Goal: Task Accomplishment & Management: Use online tool/utility

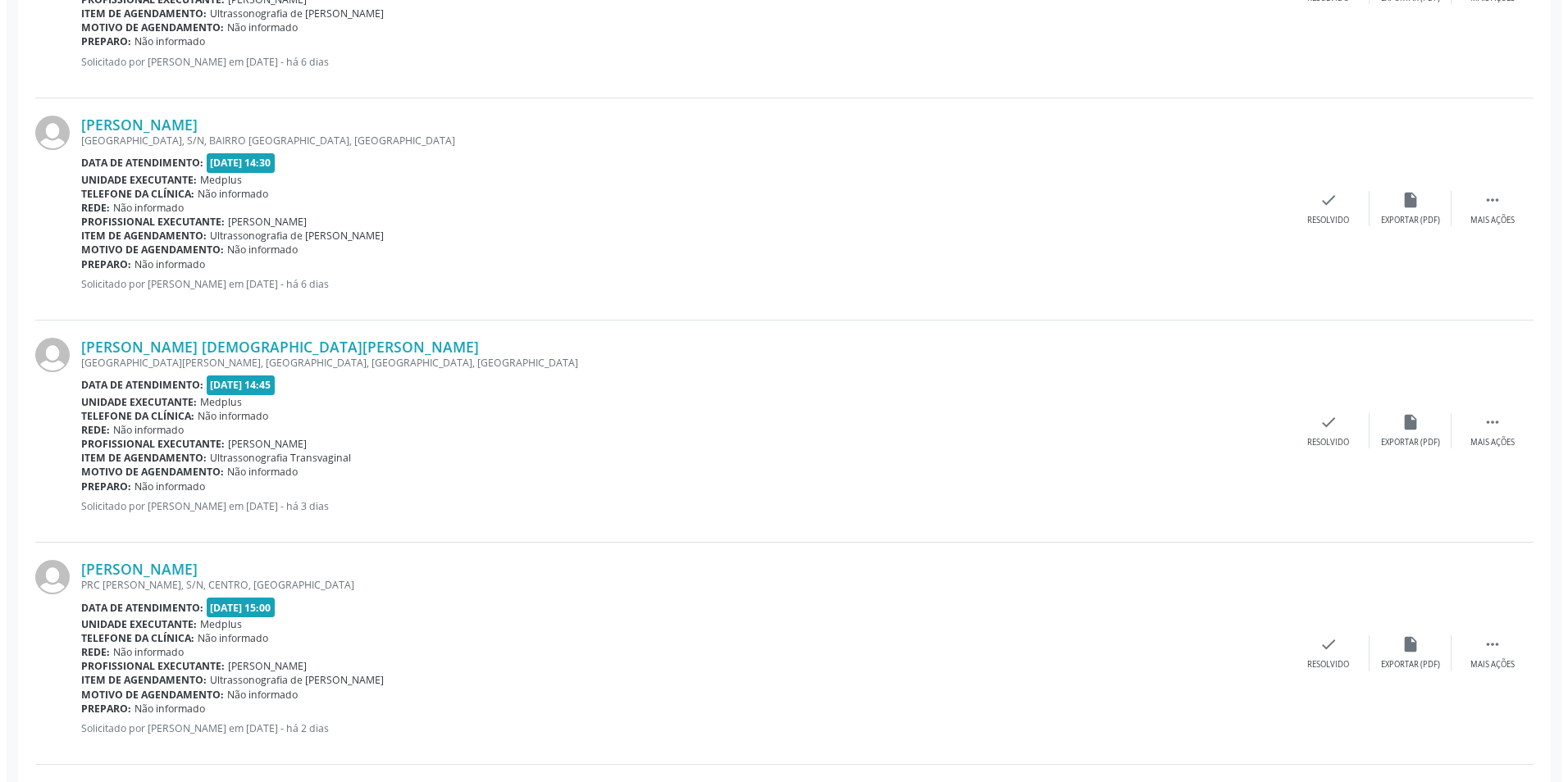
scroll to position [1722, 0]
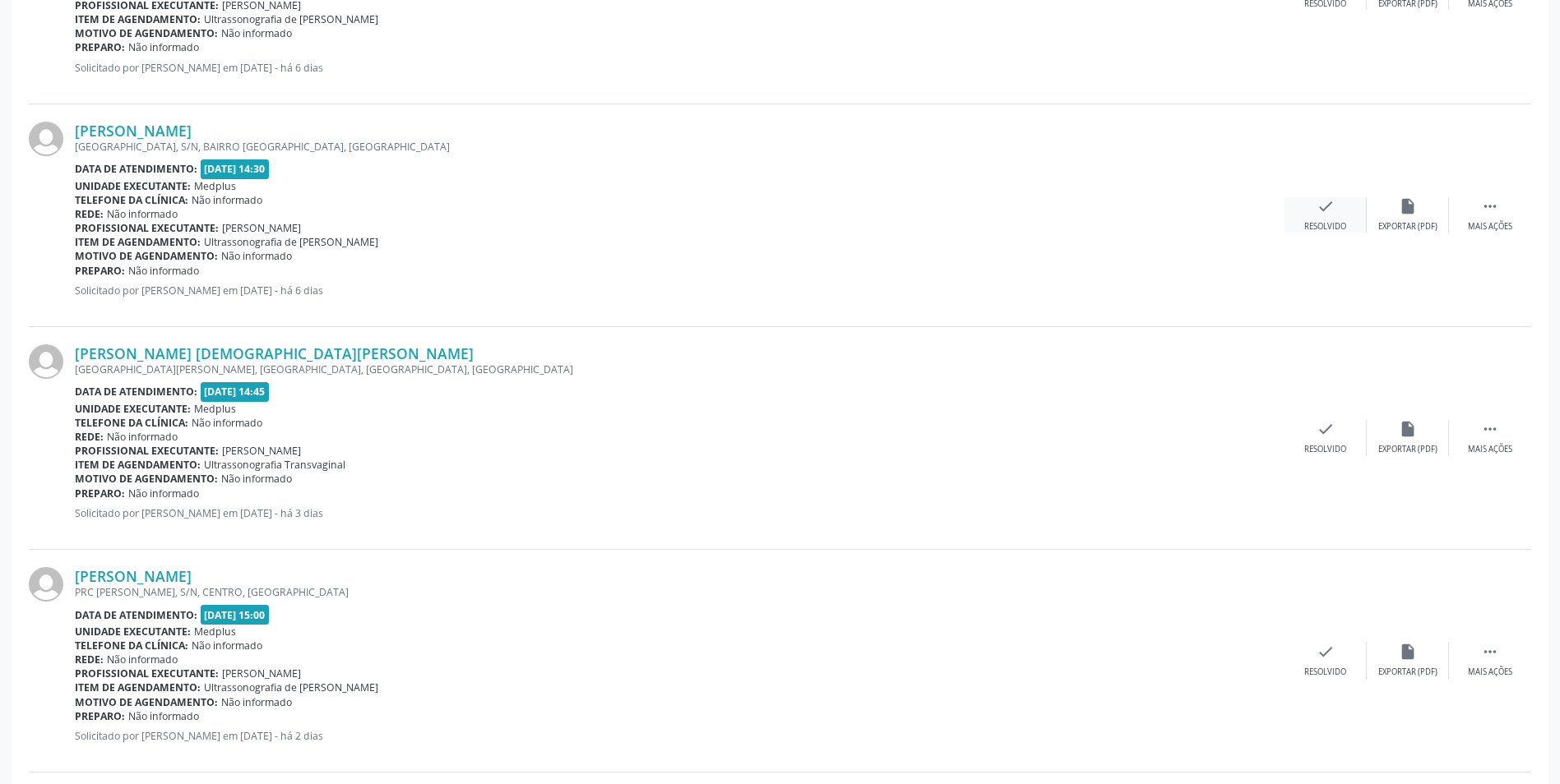
click at [1332, 223] on div "Resolvido" at bounding box center [1325, 227] width 42 height 12
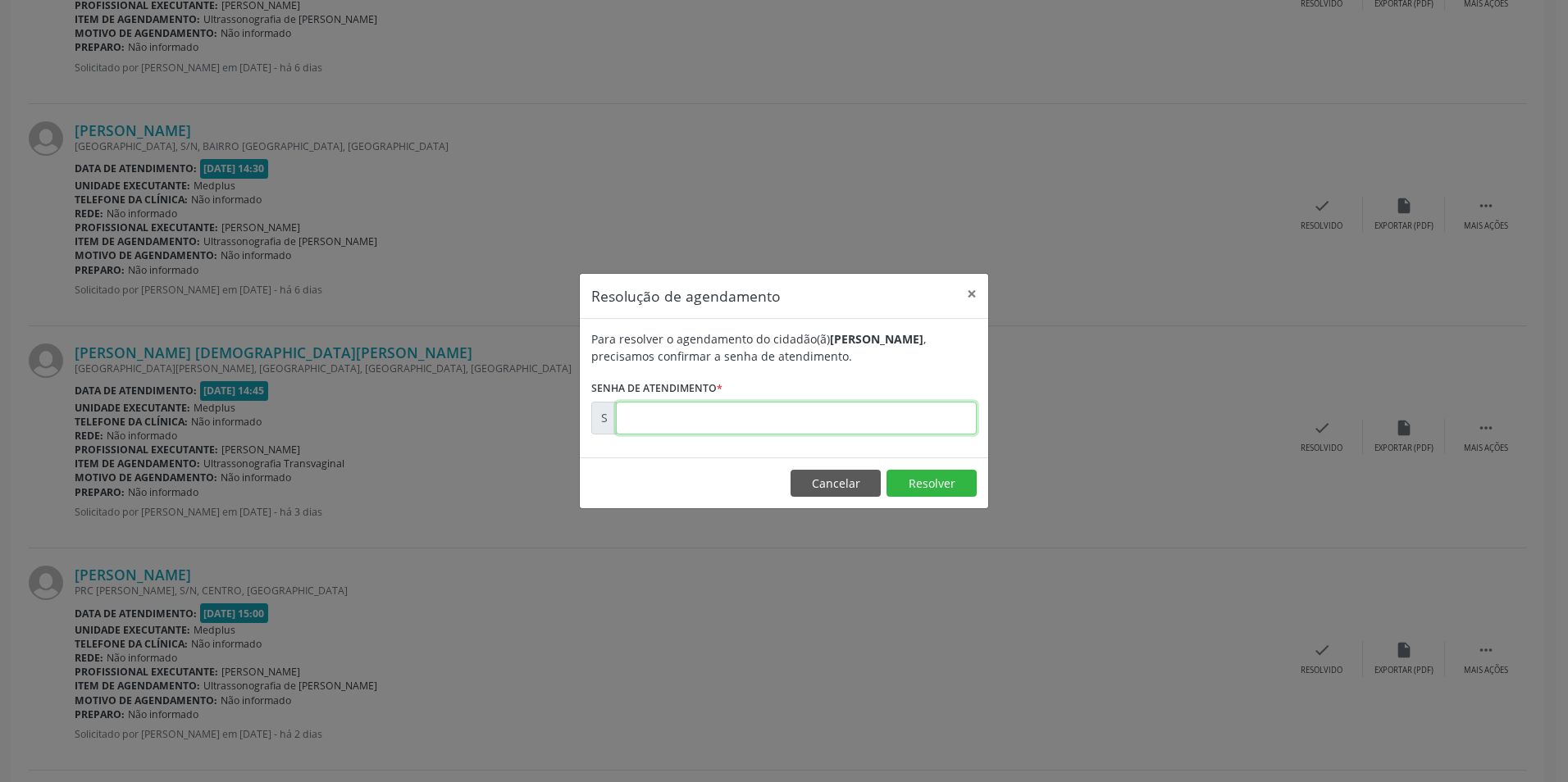
click at [798, 409] on input "text" at bounding box center [796, 418] width 361 height 33
type input "00170912"
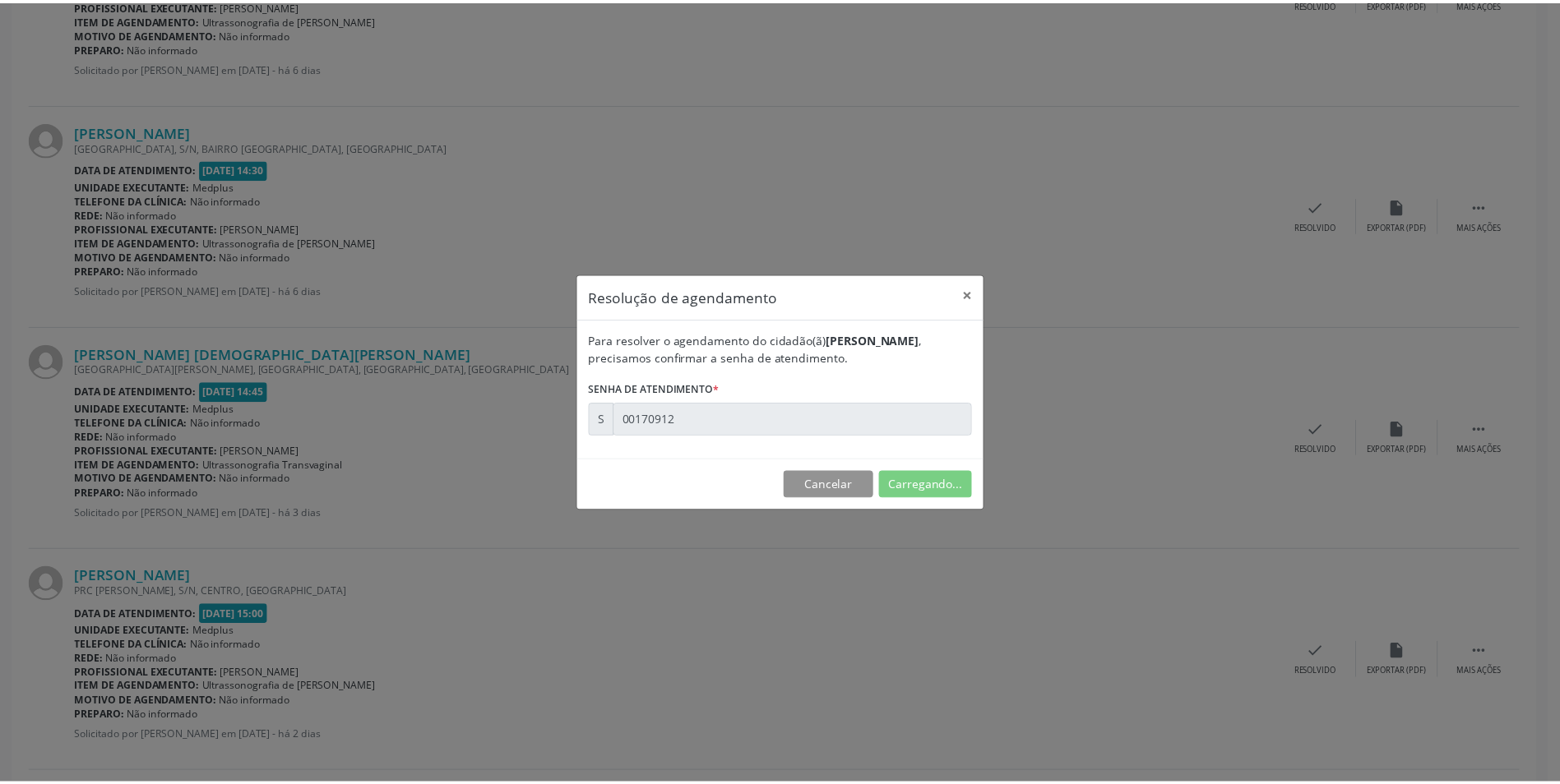
scroll to position [0, 0]
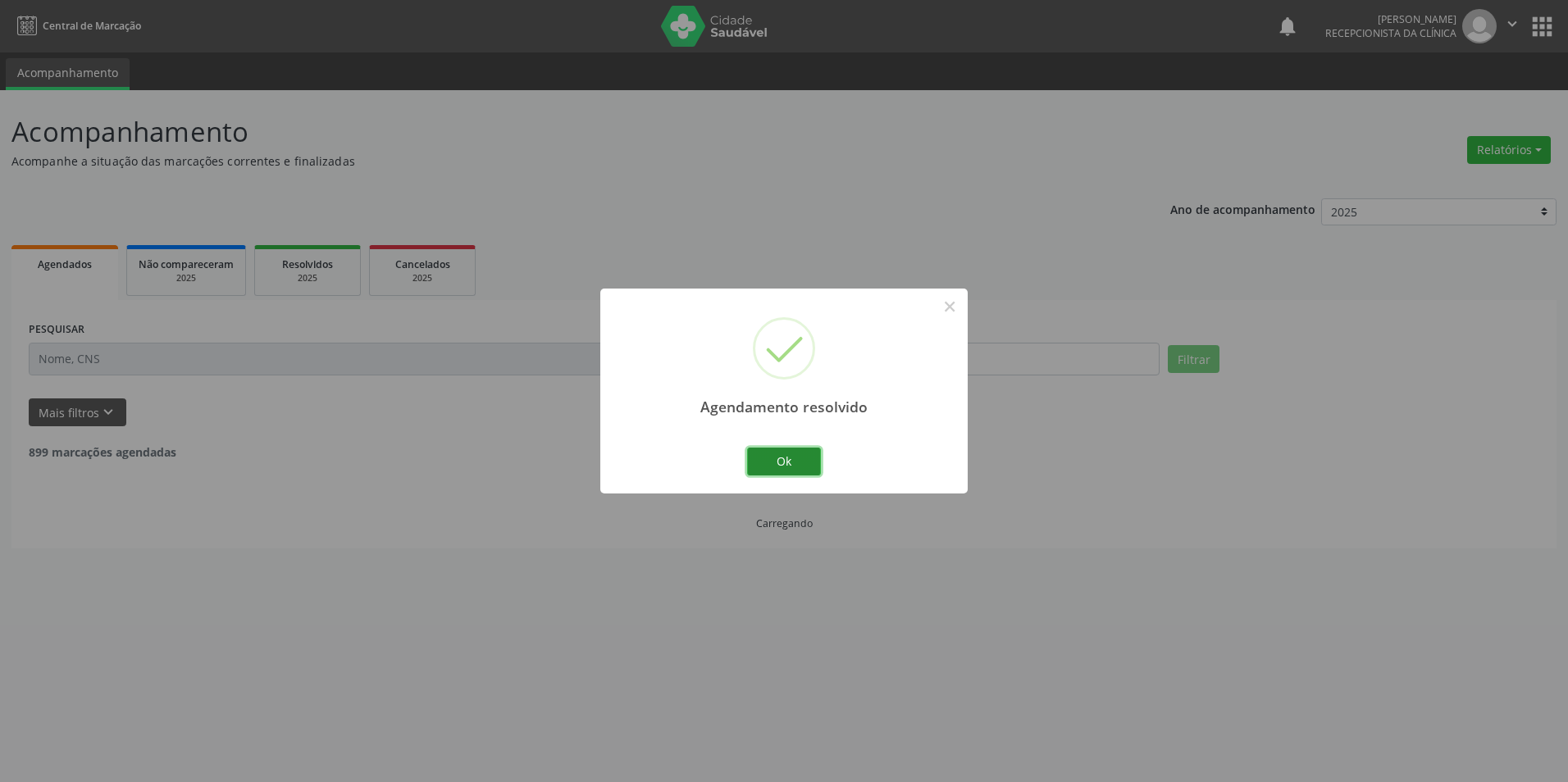
click at [796, 461] on button "Ok" at bounding box center [784, 462] width 74 height 28
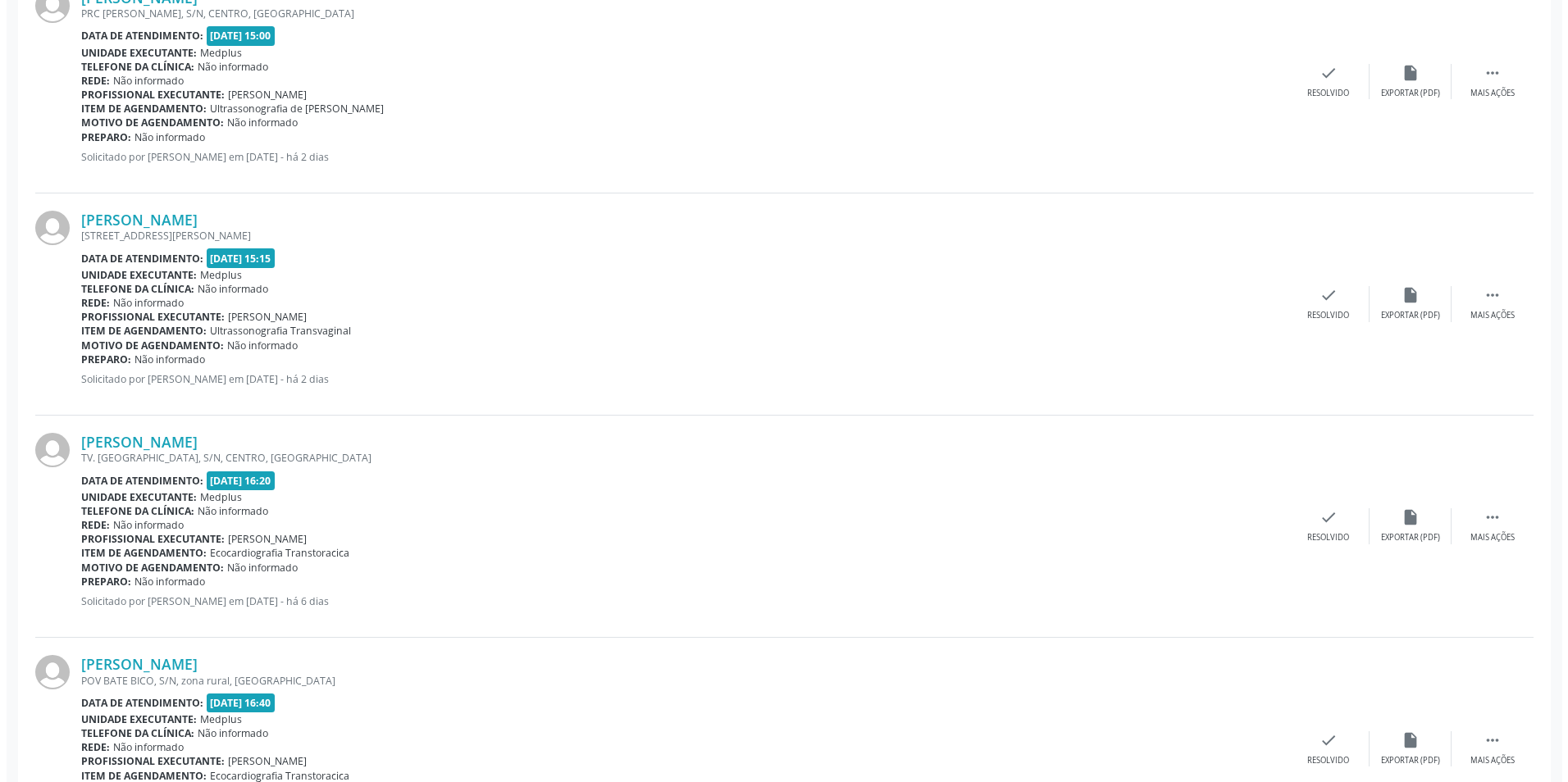
scroll to position [1995, 0]
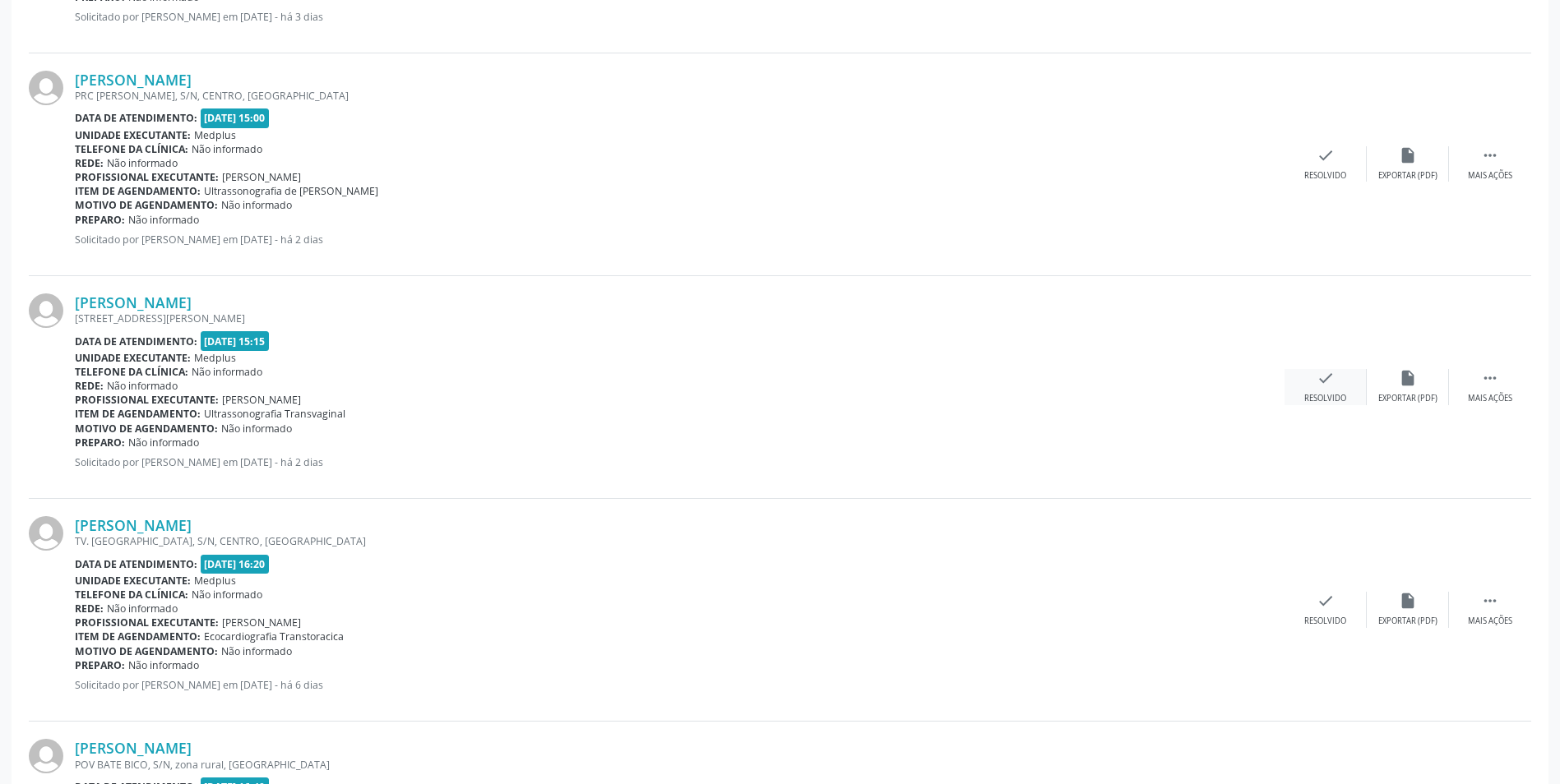
click at [1307, 398] on div "Resolvido" at bounding box center [1325, 399] width 42 height 12
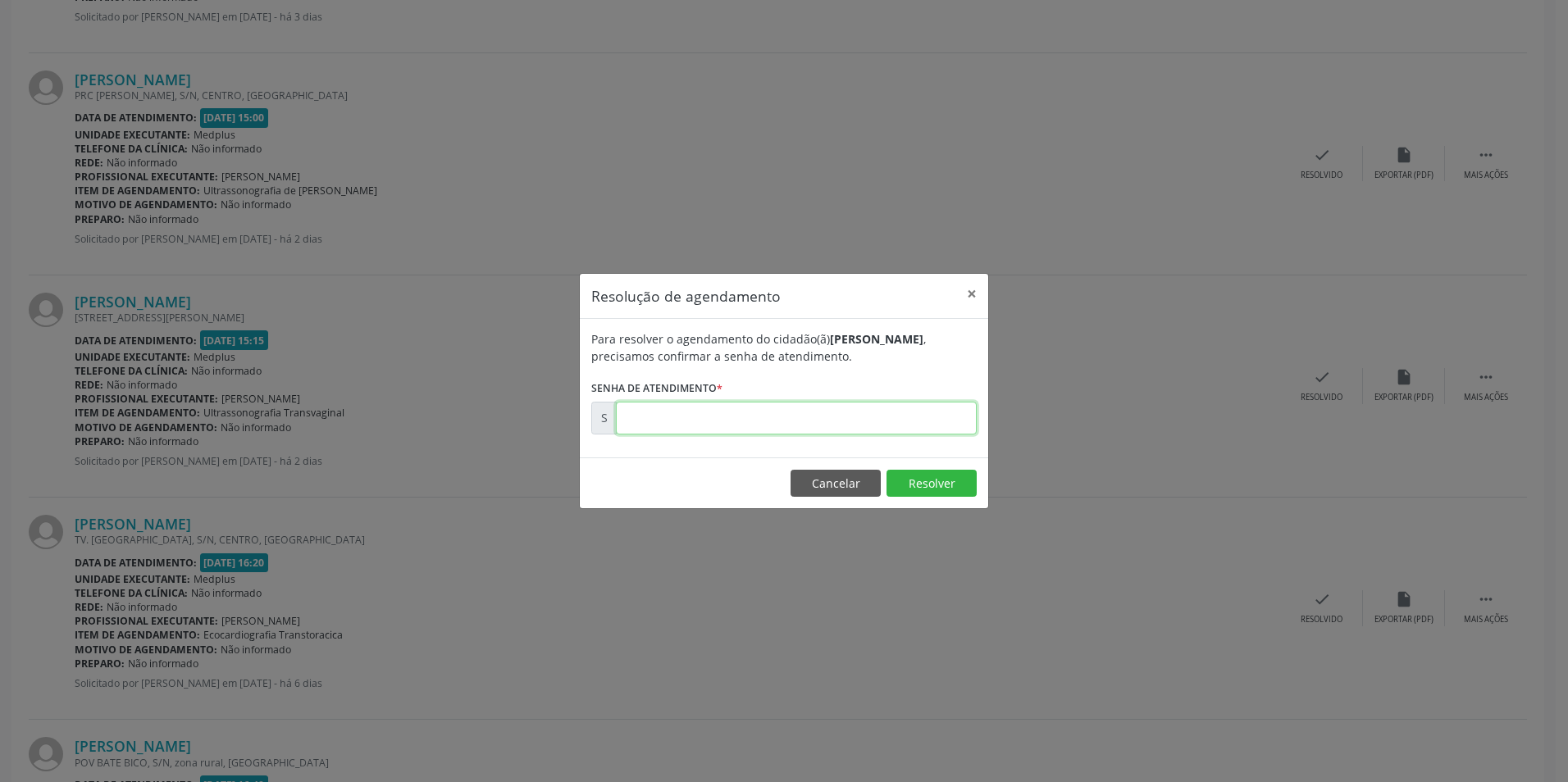
click at [890, 403] on input "text" at bounding box center [796, 418] width 361 height 33
type input "00171400"
click at [935, 484] on button "Resolver" at bounding box center [931, 484] width 91 height 28
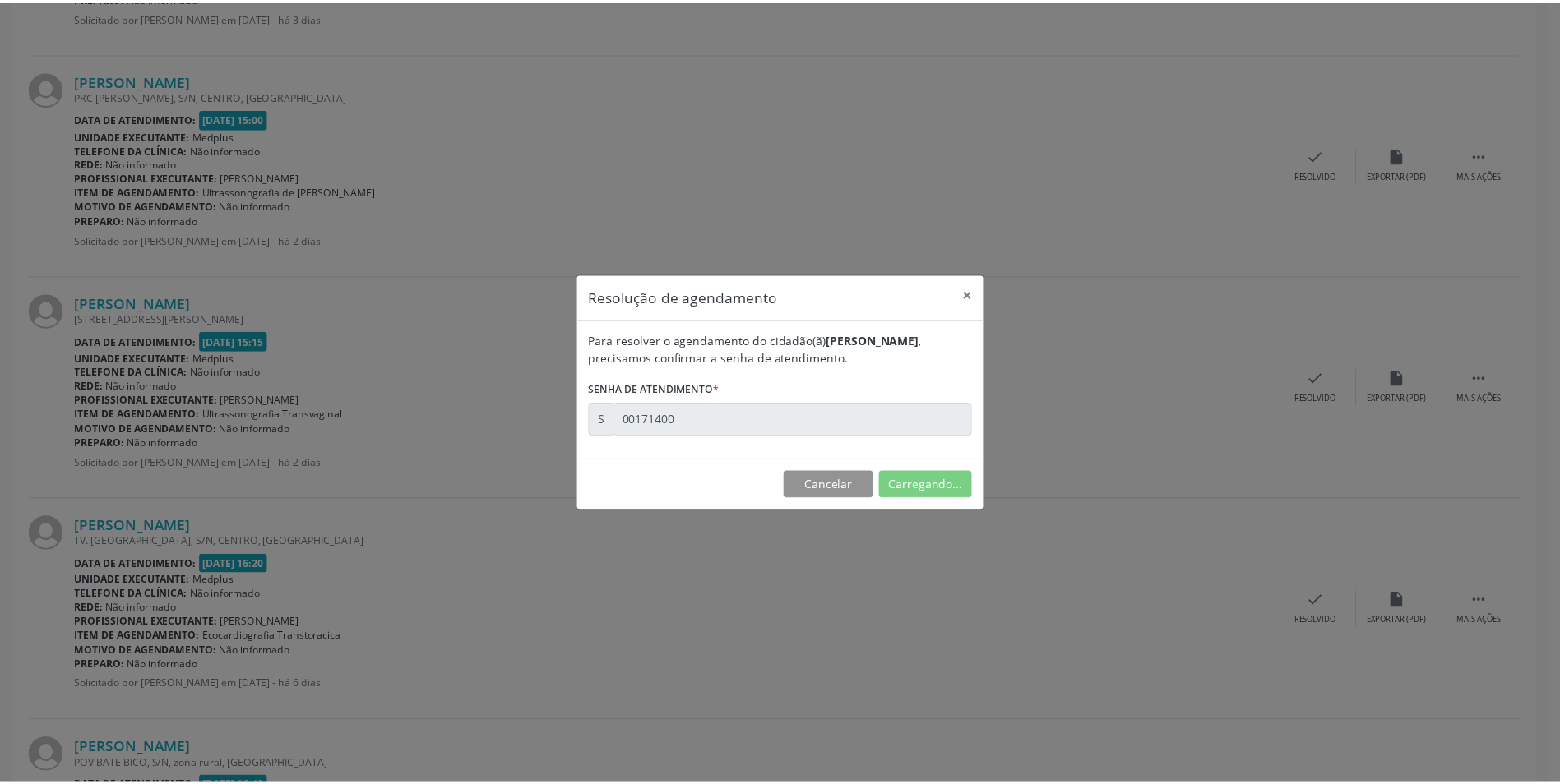
scroll to position [0, 0]
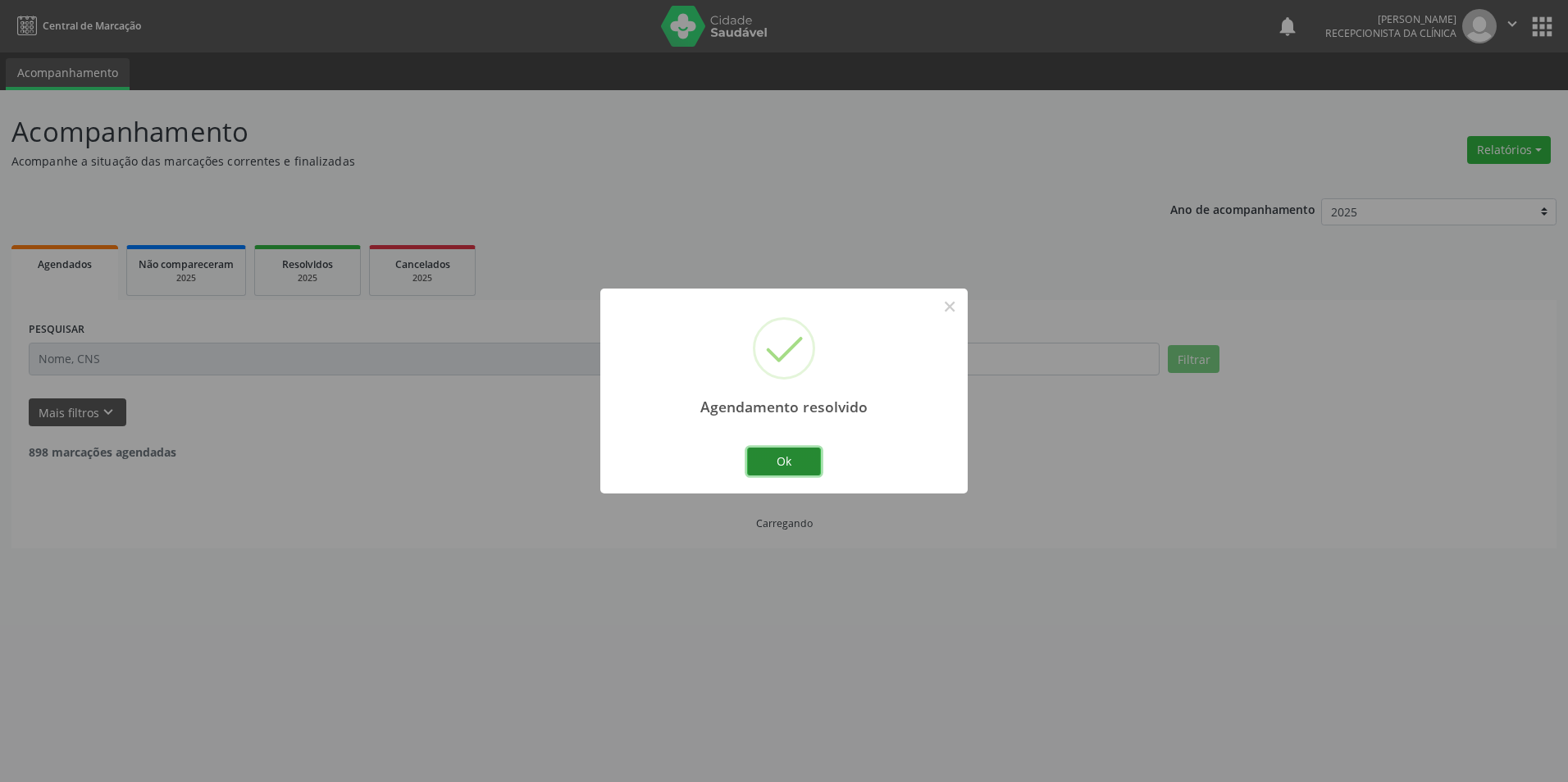
click at [776, 466] on button "Ok" at bounding box center [784, 462] width 74 height 28
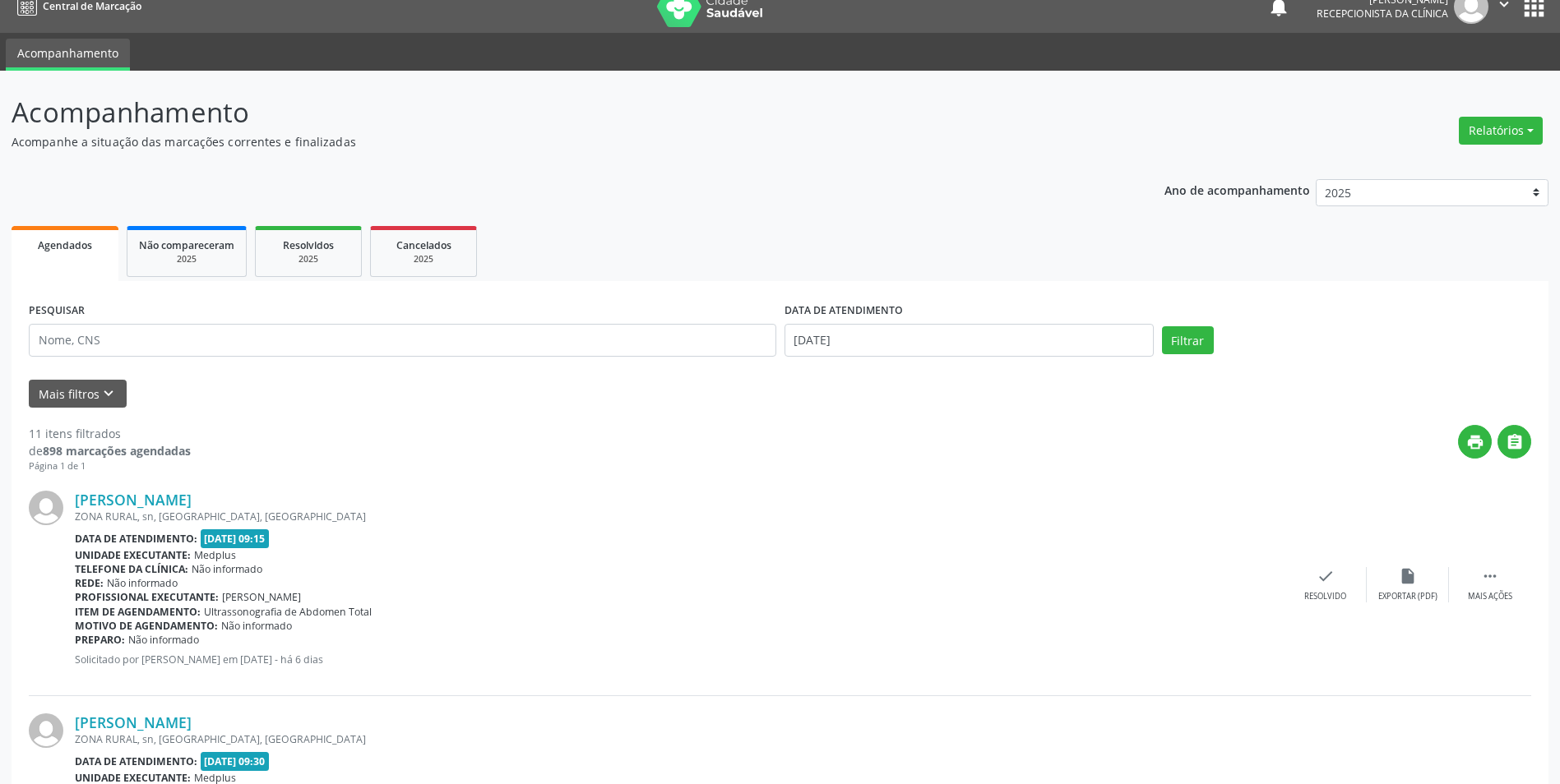
scroll to position [82, 0]
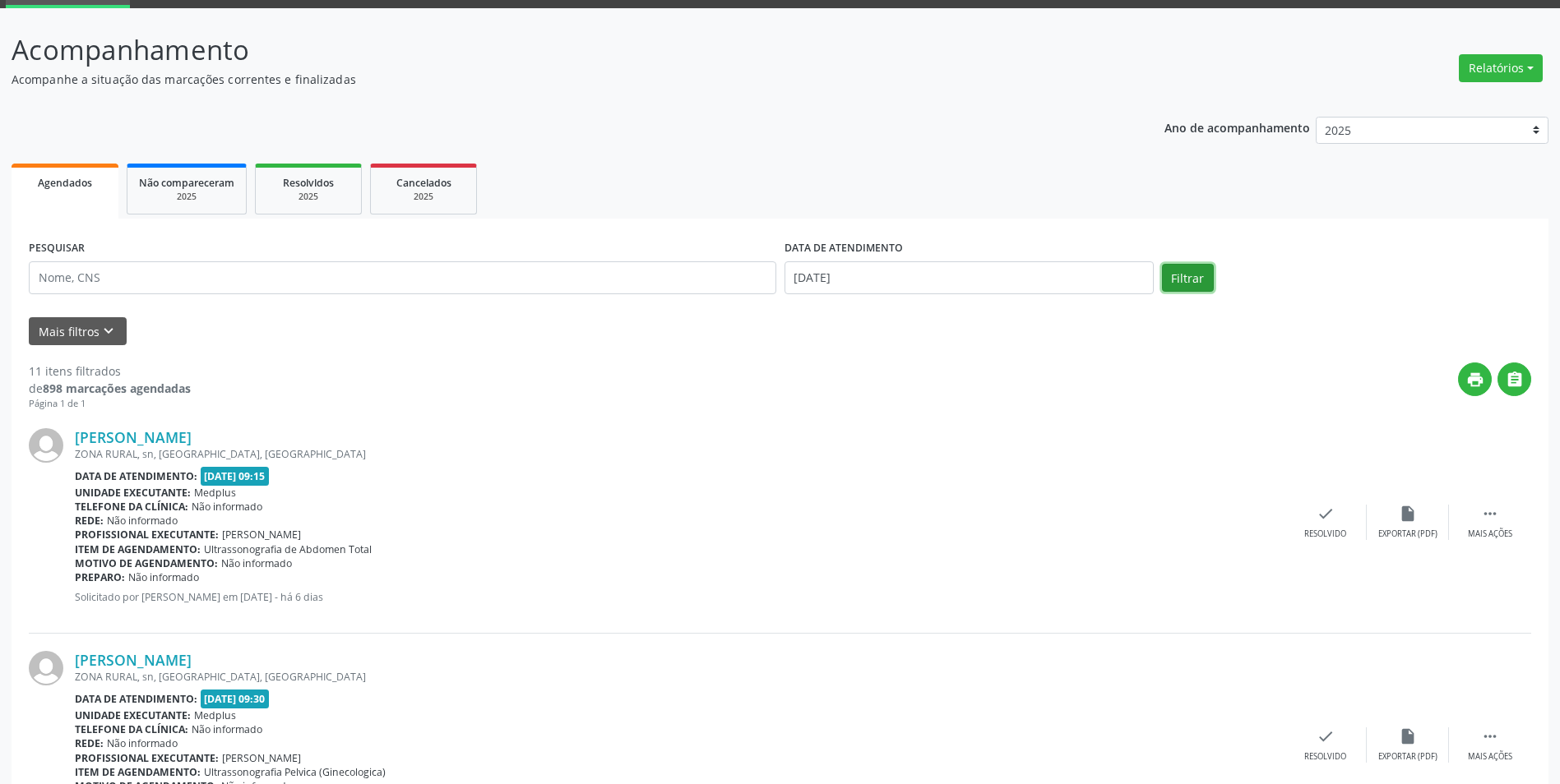
click at [1183, 271] on button "Filtrar" at bounding box center [1188, 278] width 52 height 28
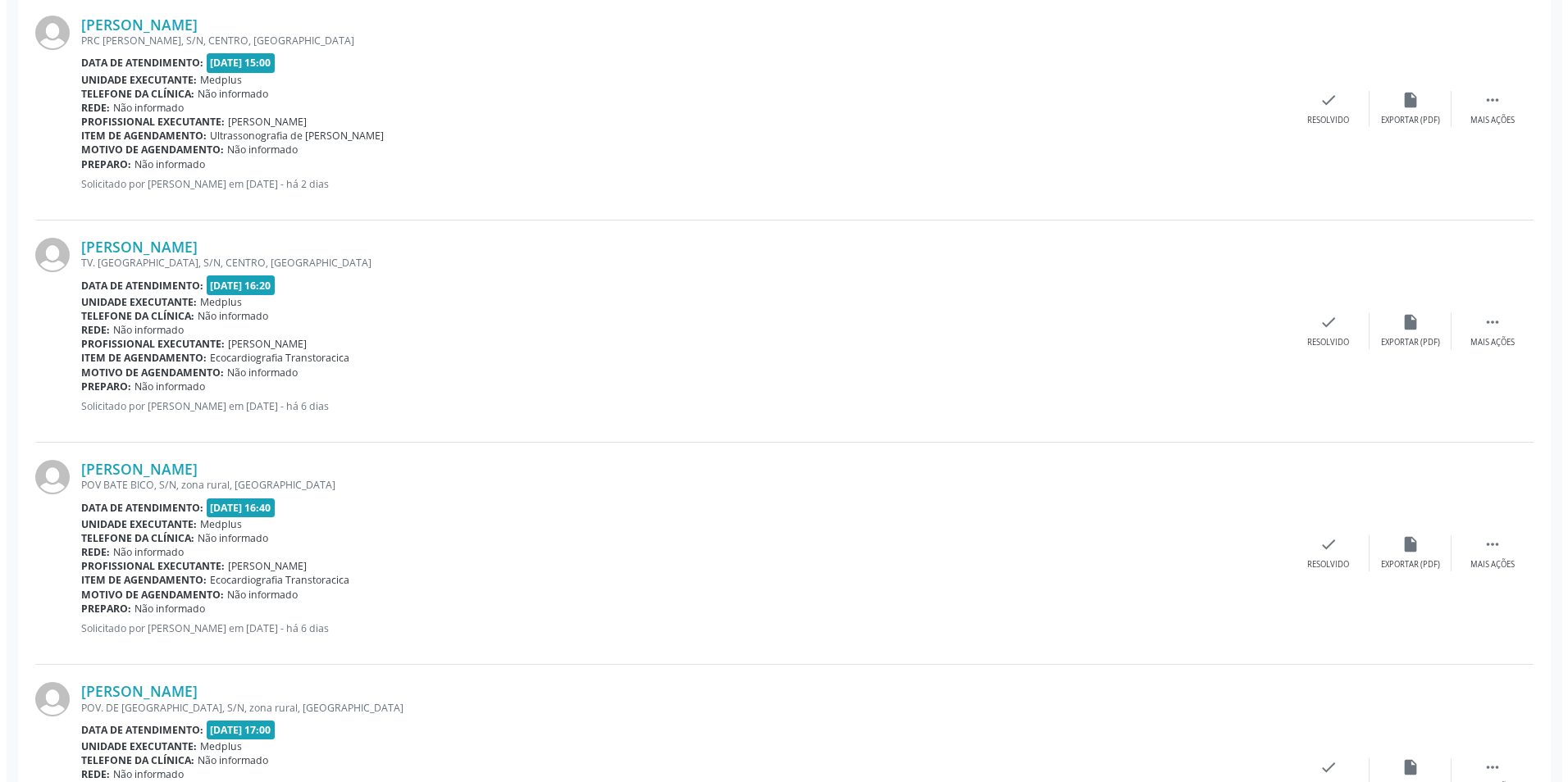
scroll to position [2183, 0]
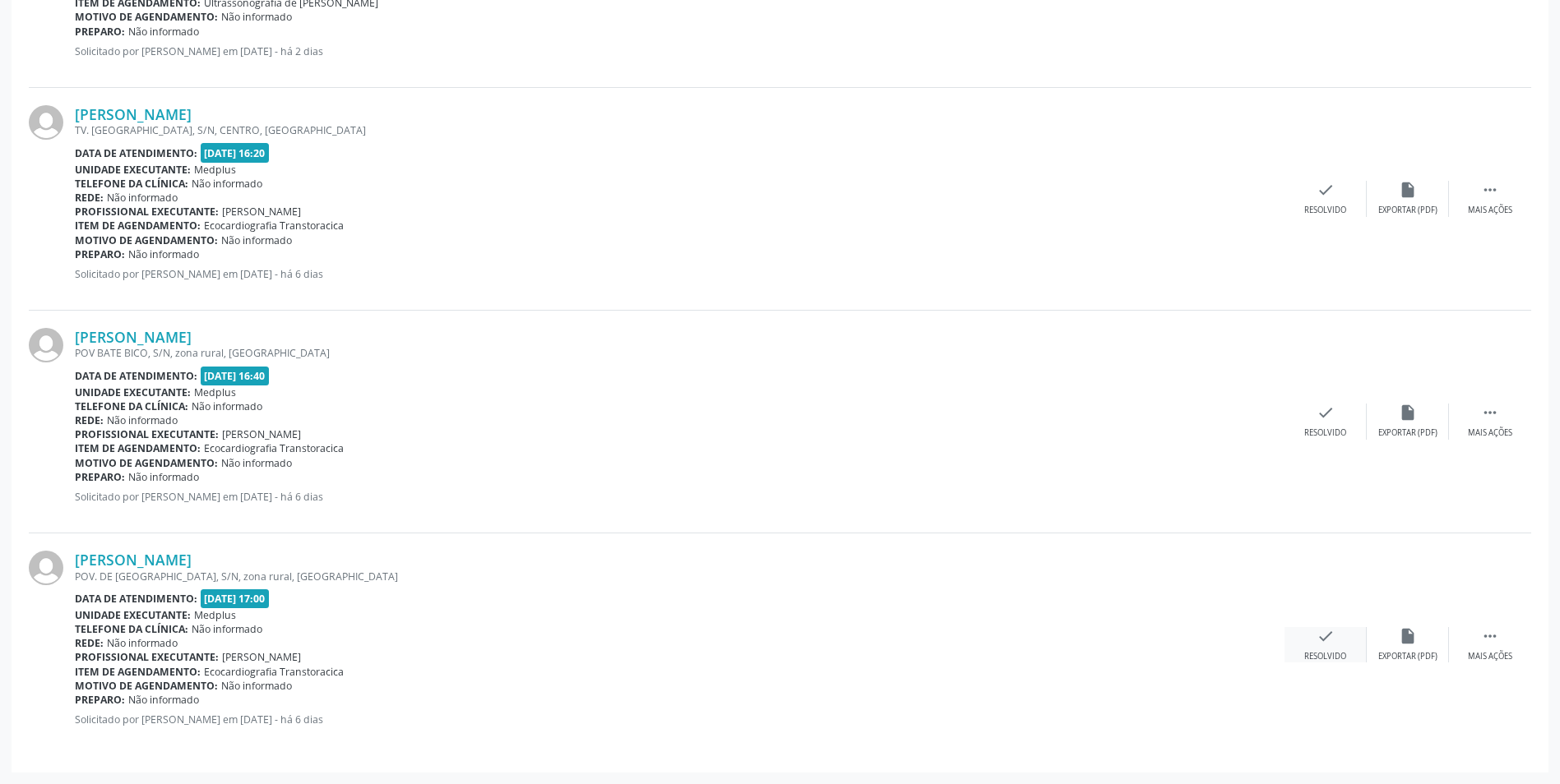
click at [1338, 651] on div "Resolvido" at bounding box center [1325, 657] width 42 height 12
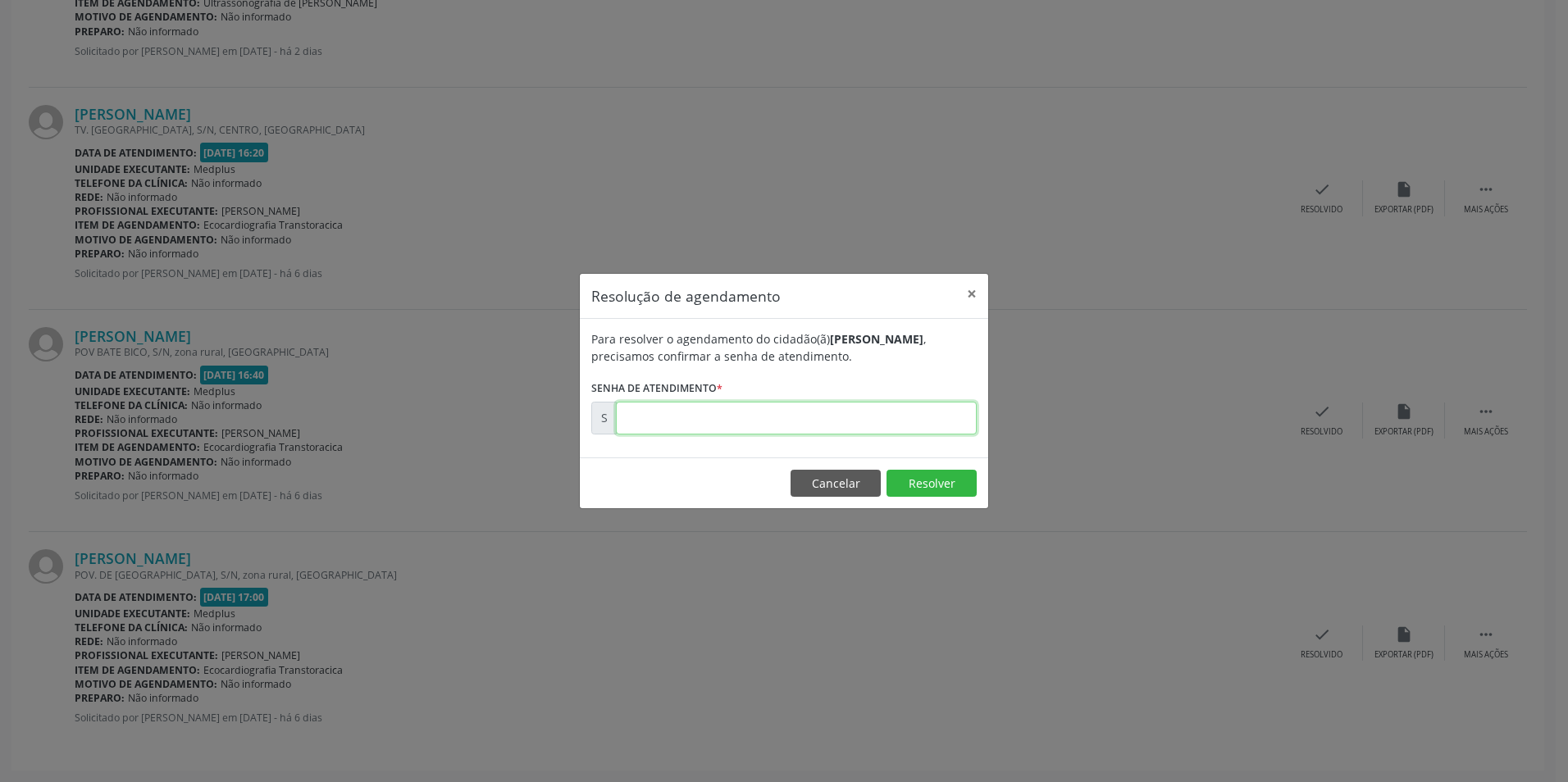
click at [747, 429] on input "text" at bounding box center [796, 418] width 361 height 33
type input "00170905"
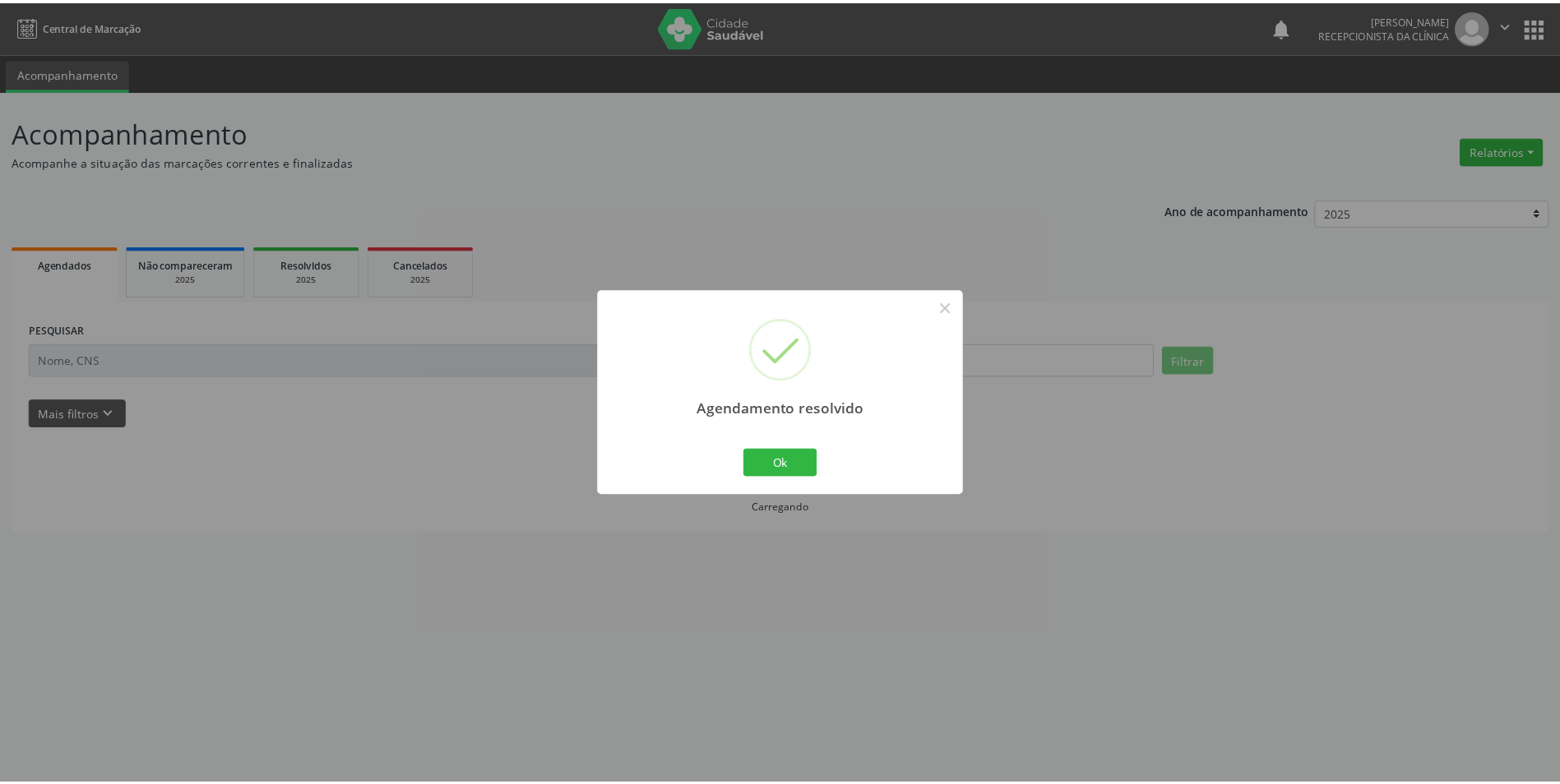
scroll to position [0, 0]
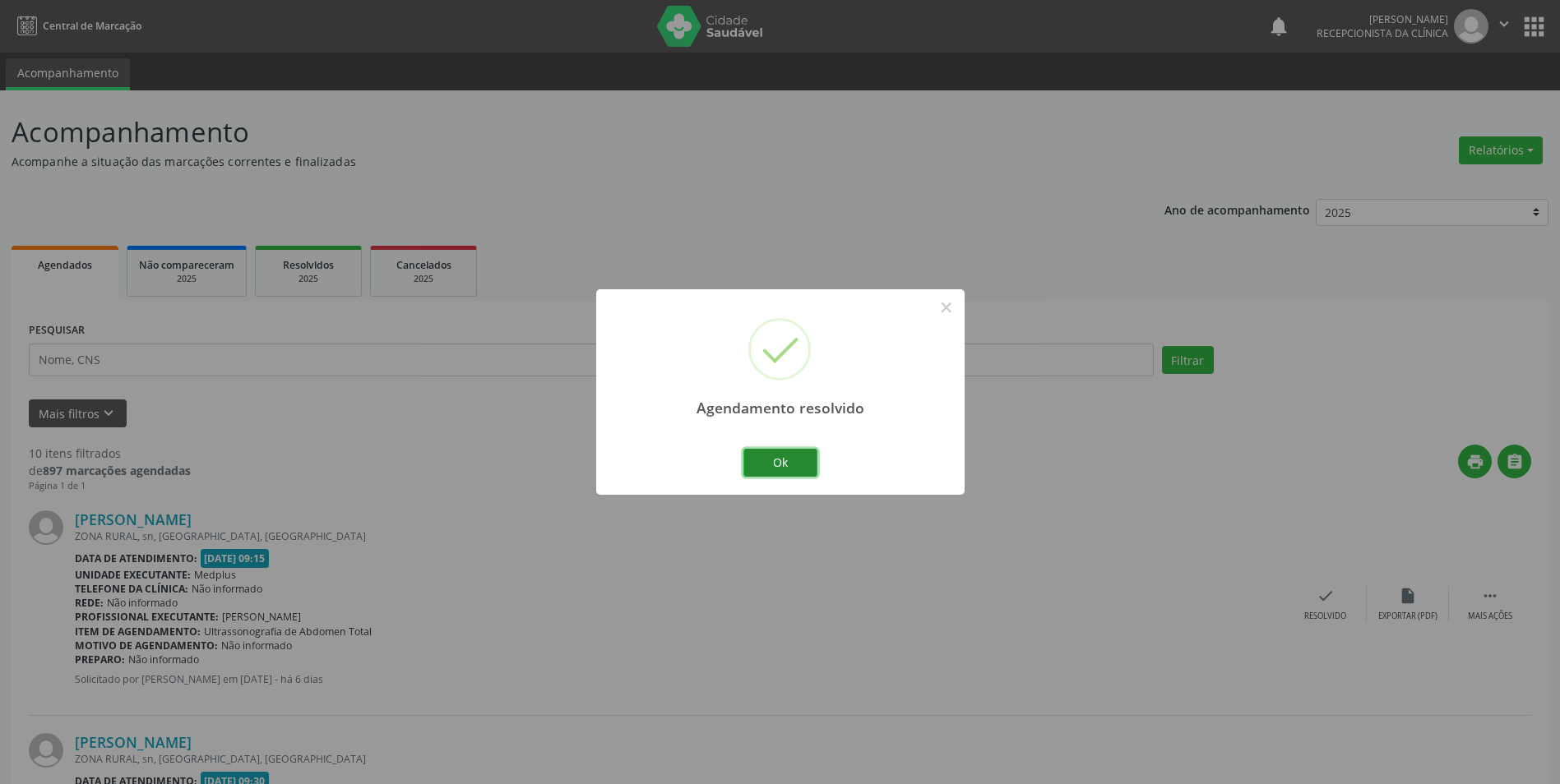
click at [775, 464] on button "Ok" at bounding box center [780, 463] width 74 height 28
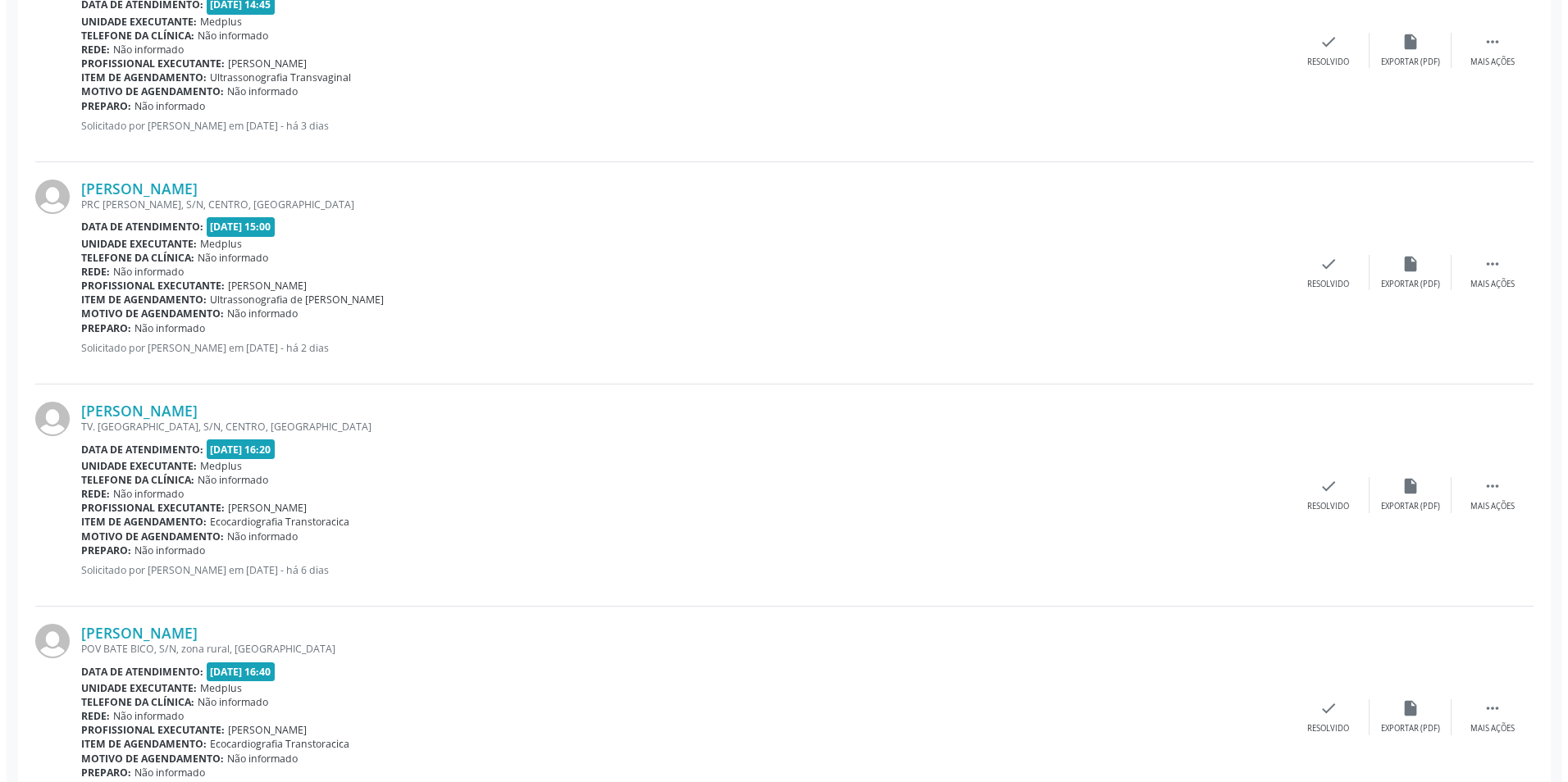
scroll to position [1960, 0]
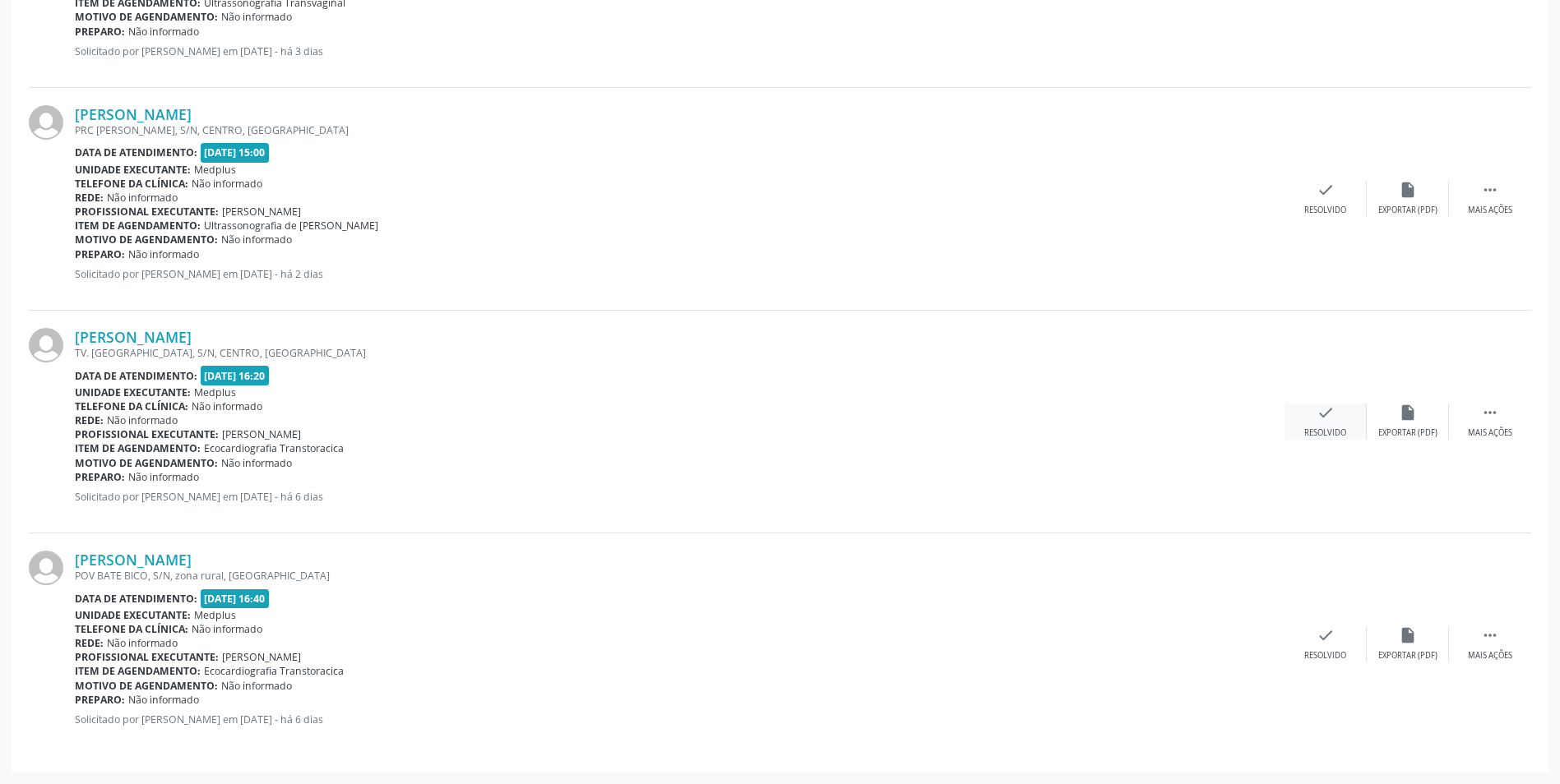
click at [1330, 428] on div "Resolvido" at bounding box center [1325, 434] width 42 height 12
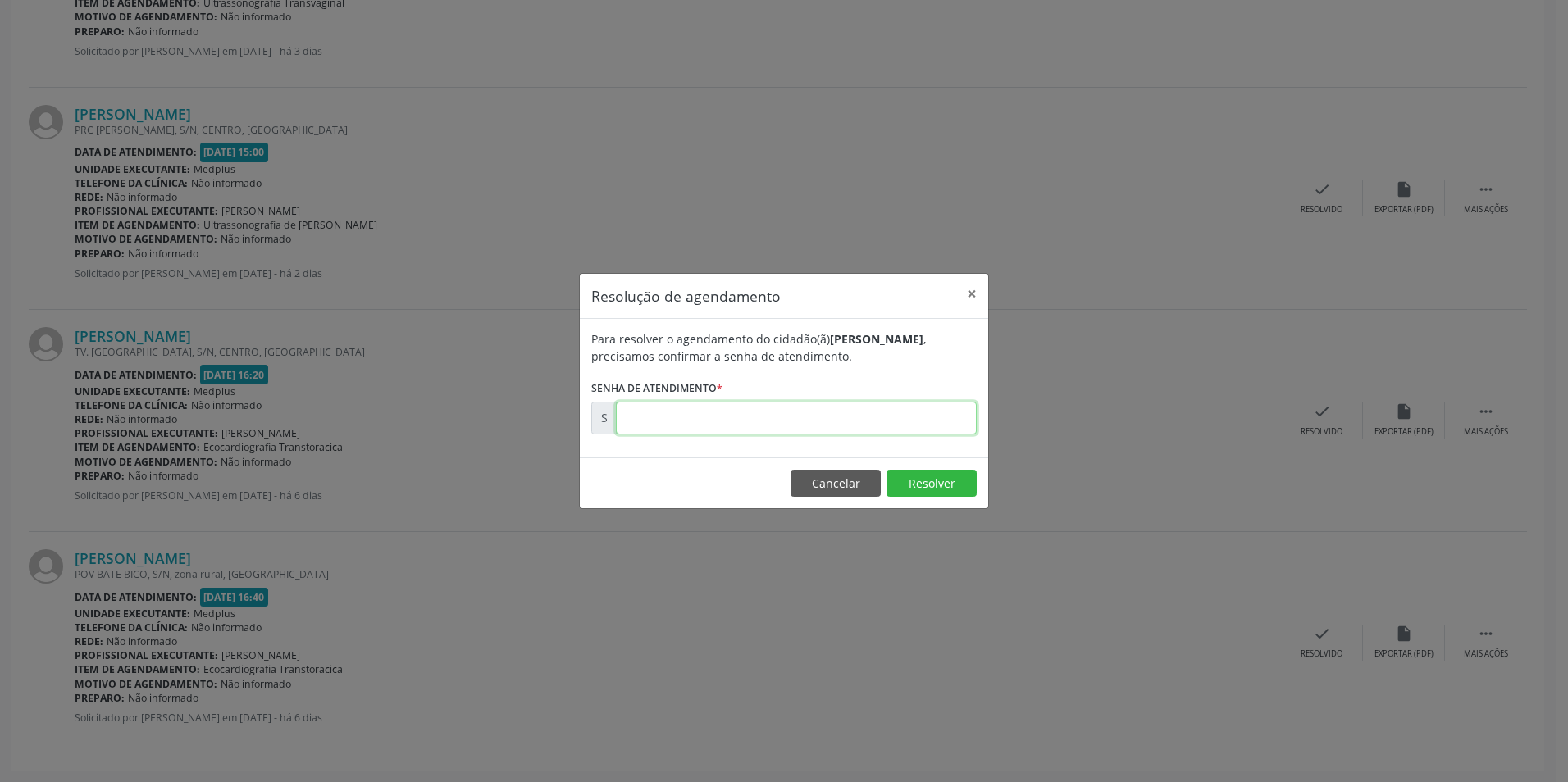
click at [671, 413] on input "text" at bounding box center [796, 418] width 361 height 33
type input "00170873"
click at [935, 483] on button "Resolver" at bounding box center [931, 484] width 91 height 28
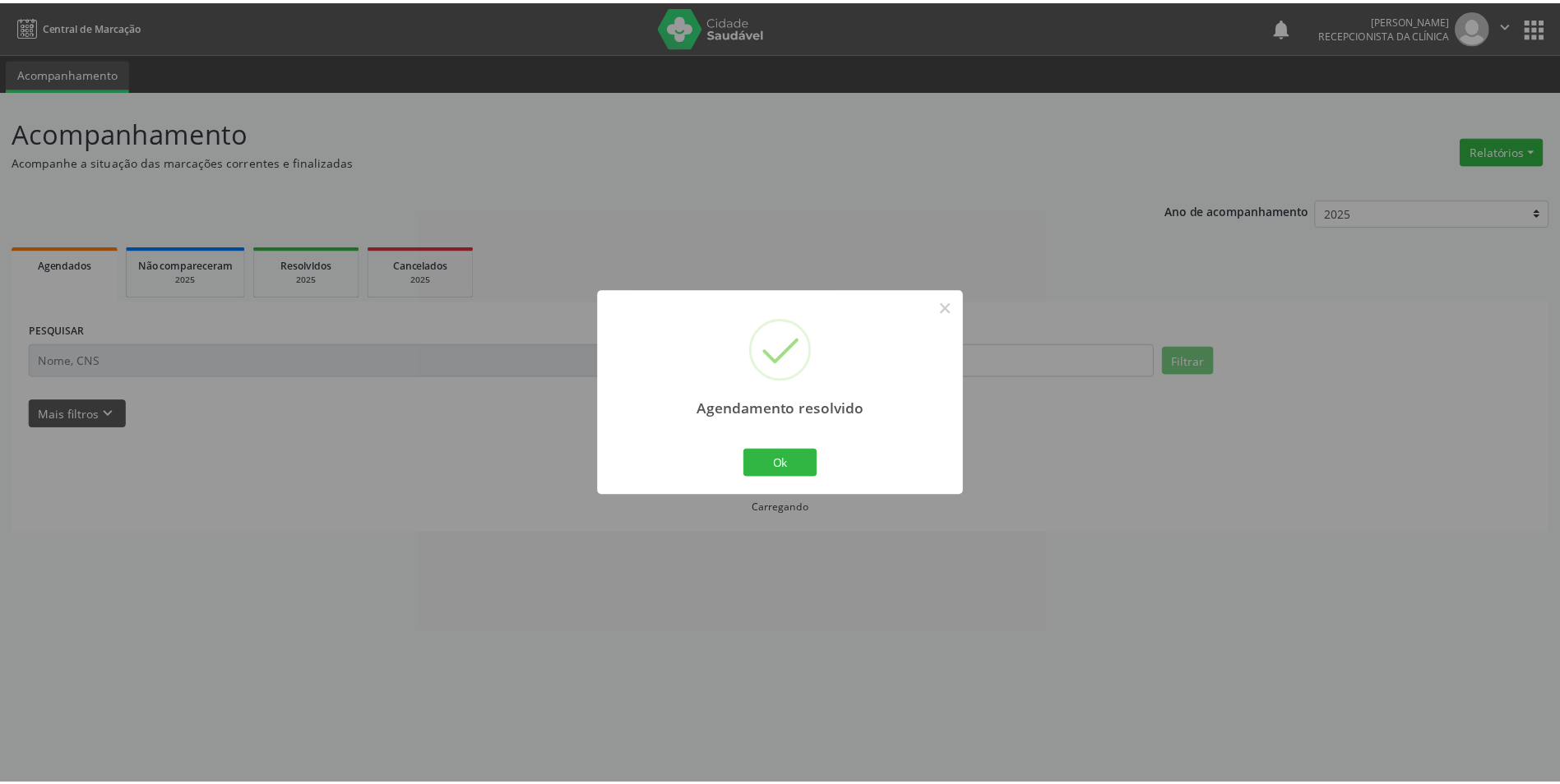
scroll to position [0, 0]
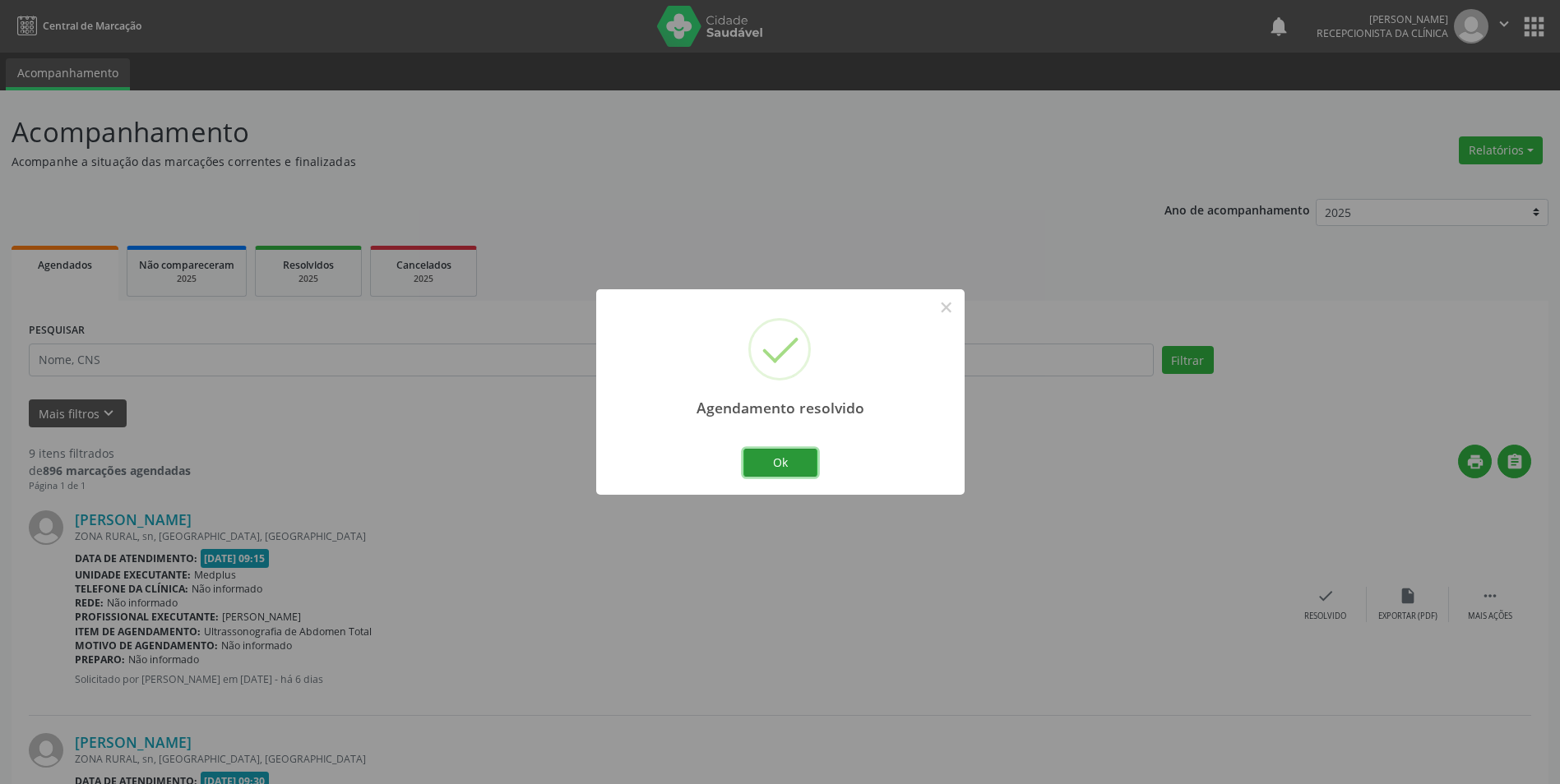
click at [787, 447] on div "Ok Cancel" at bounding box center [780, 463] width 82 height 35
click at [765, 473] on button "Ok" at bounding box center [780, 463] width 74 height 28
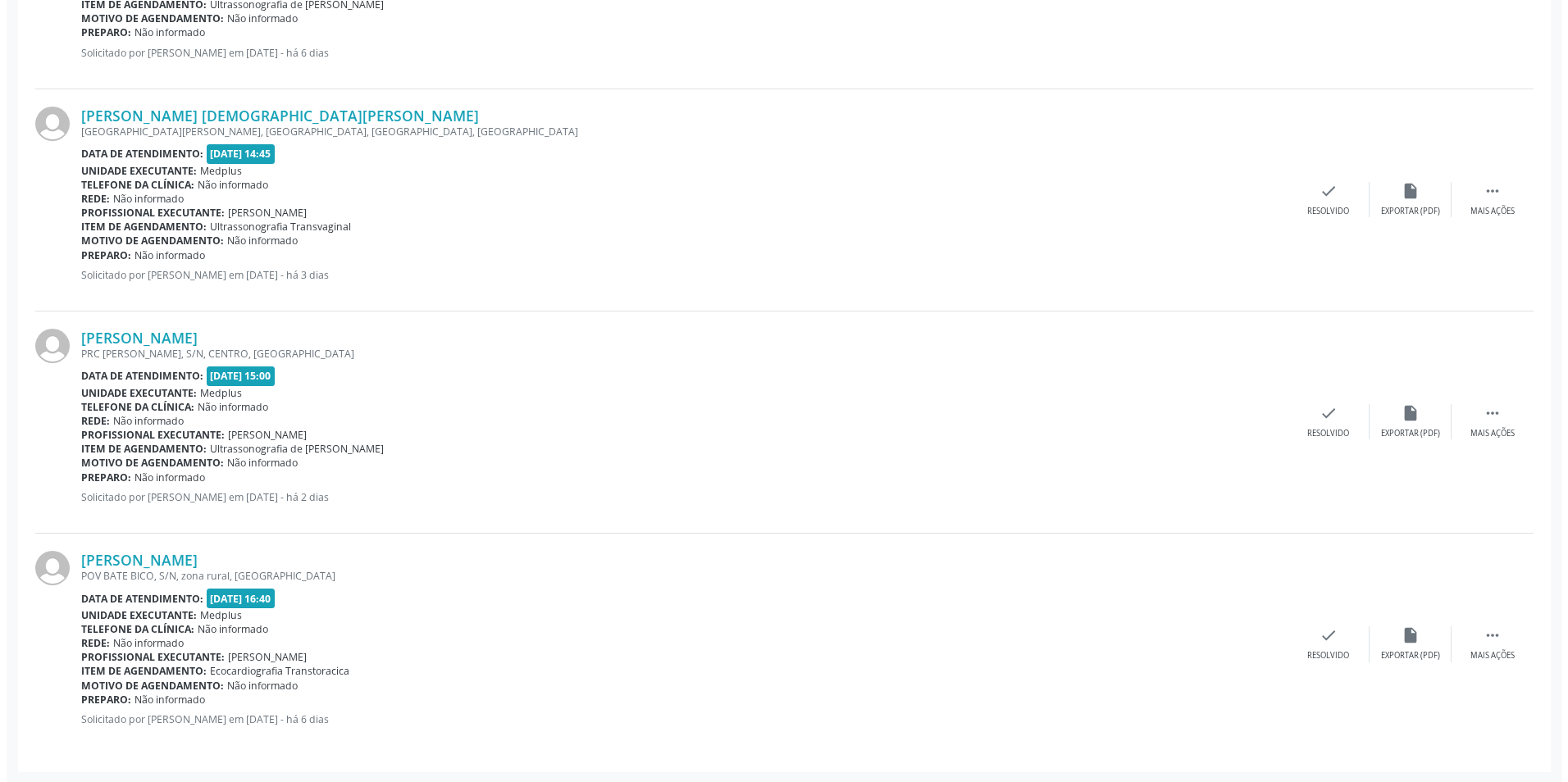
scroll to position [1738, 0]
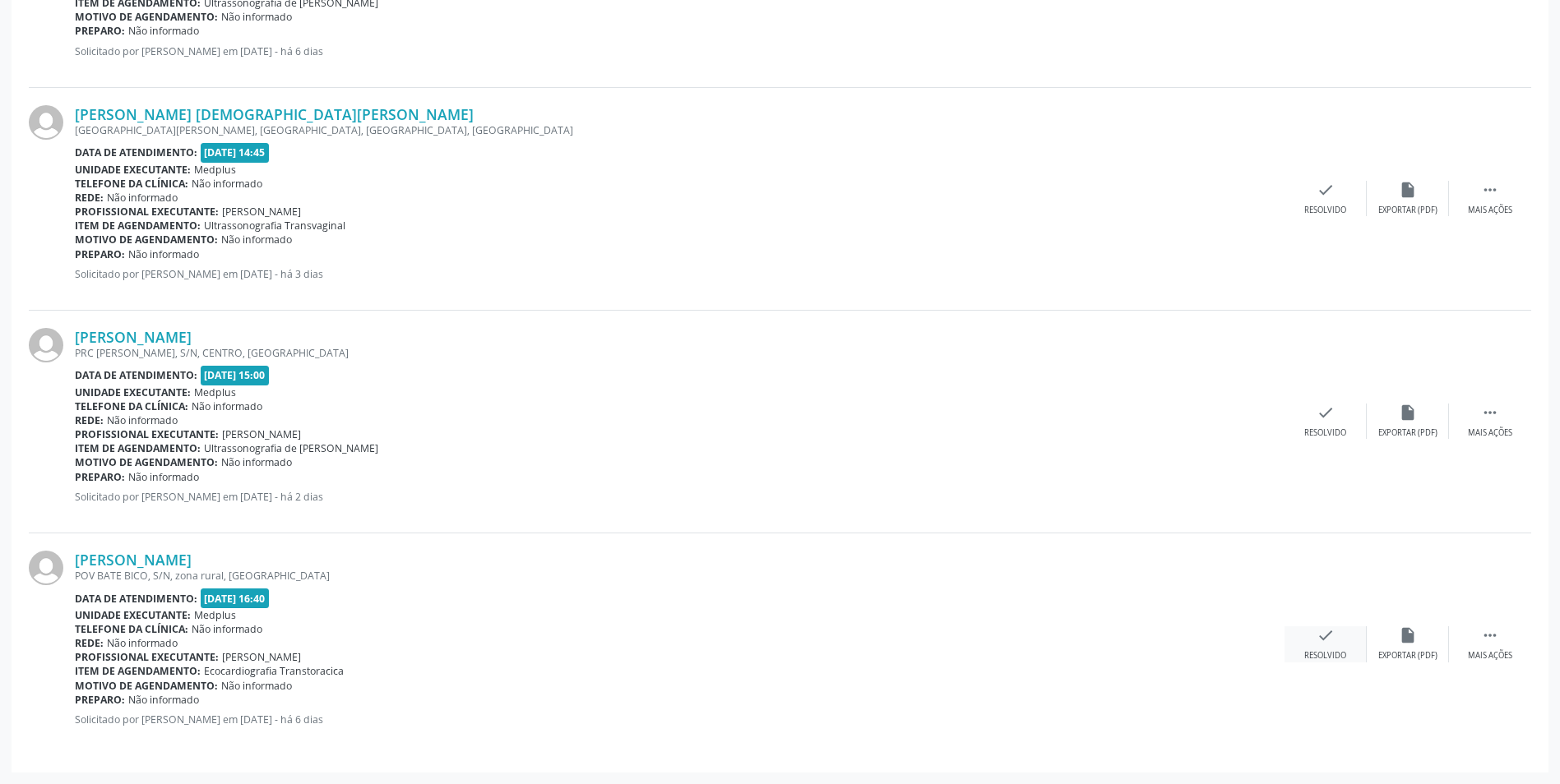
click at [1339, 656] on div "Resolvido" at bounding box center [1325, 656] width 42 height 12
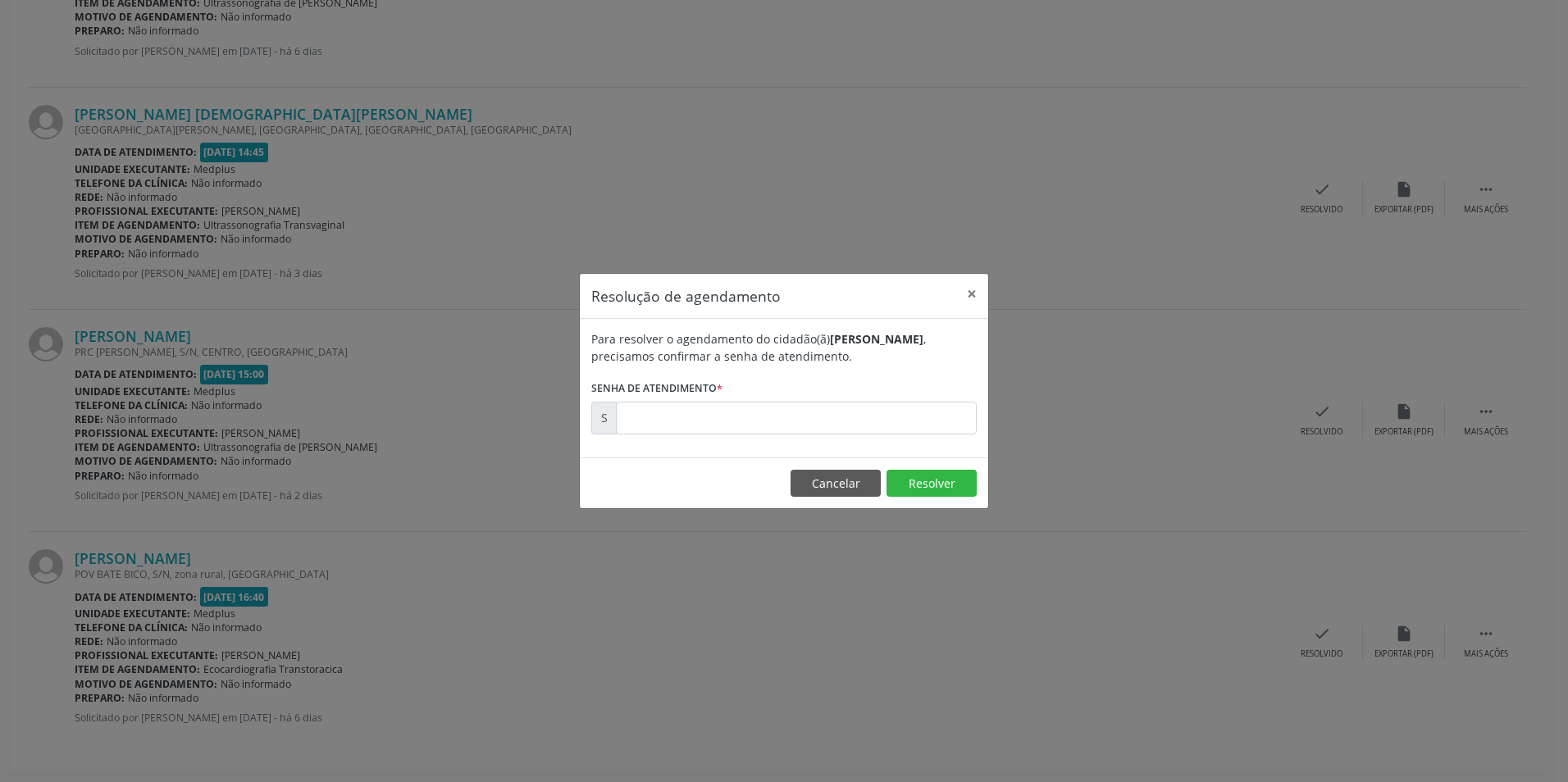
click at [659, 447] on div "Para resolver o agendamento do cidadão(ã) [PERSON_NAME] , precisamos confirmar …" at bounding box center [784, 388] width 408 height 138
click at [665, 427] on input "text" at bounding box center [796, 418] width 361 height 33
type input "00170876"
click at [931, 486] on button "Resolver" at bounding box center [931, 484] width 91 height 28
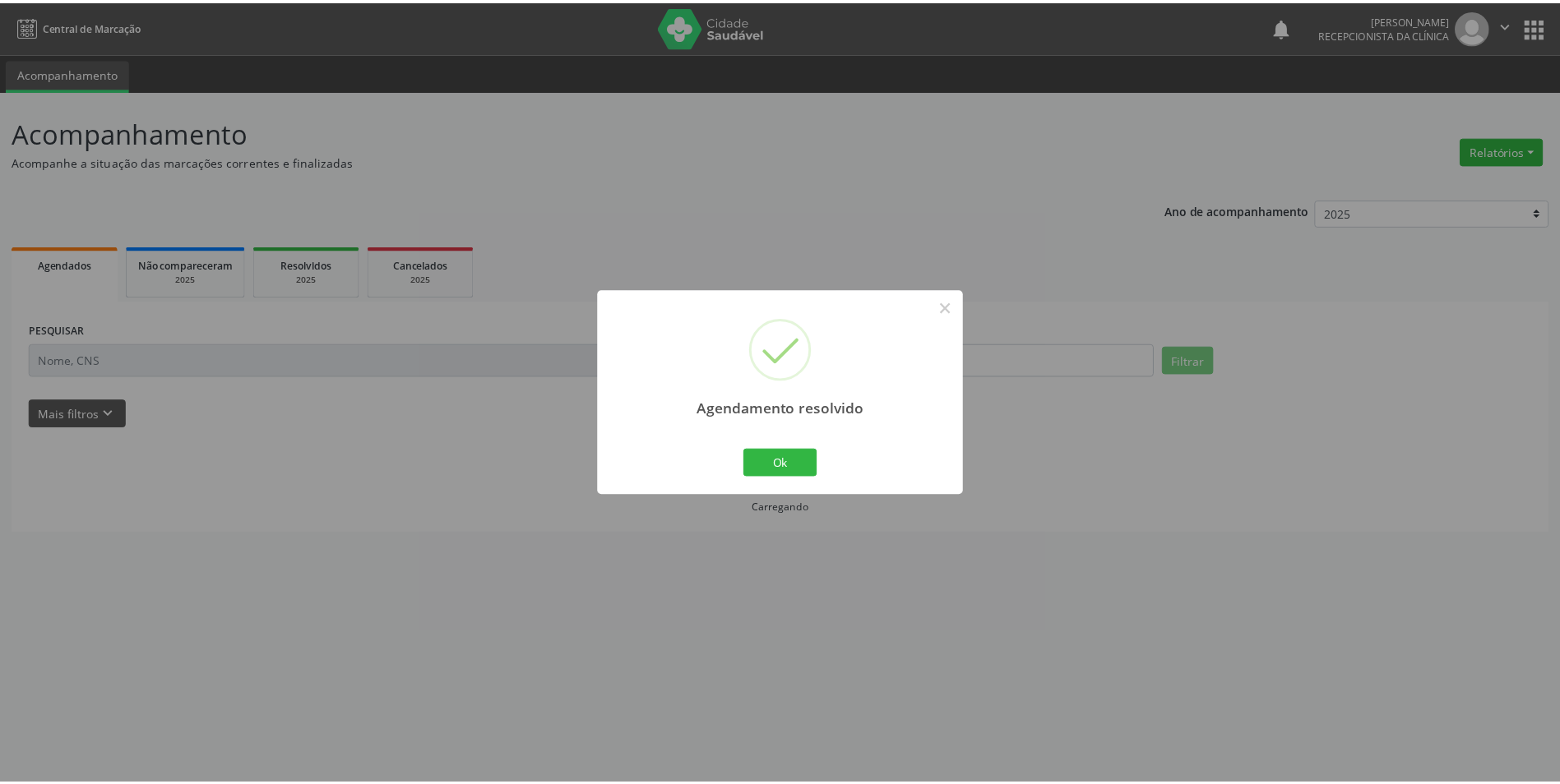
scroll to position [0, 0]
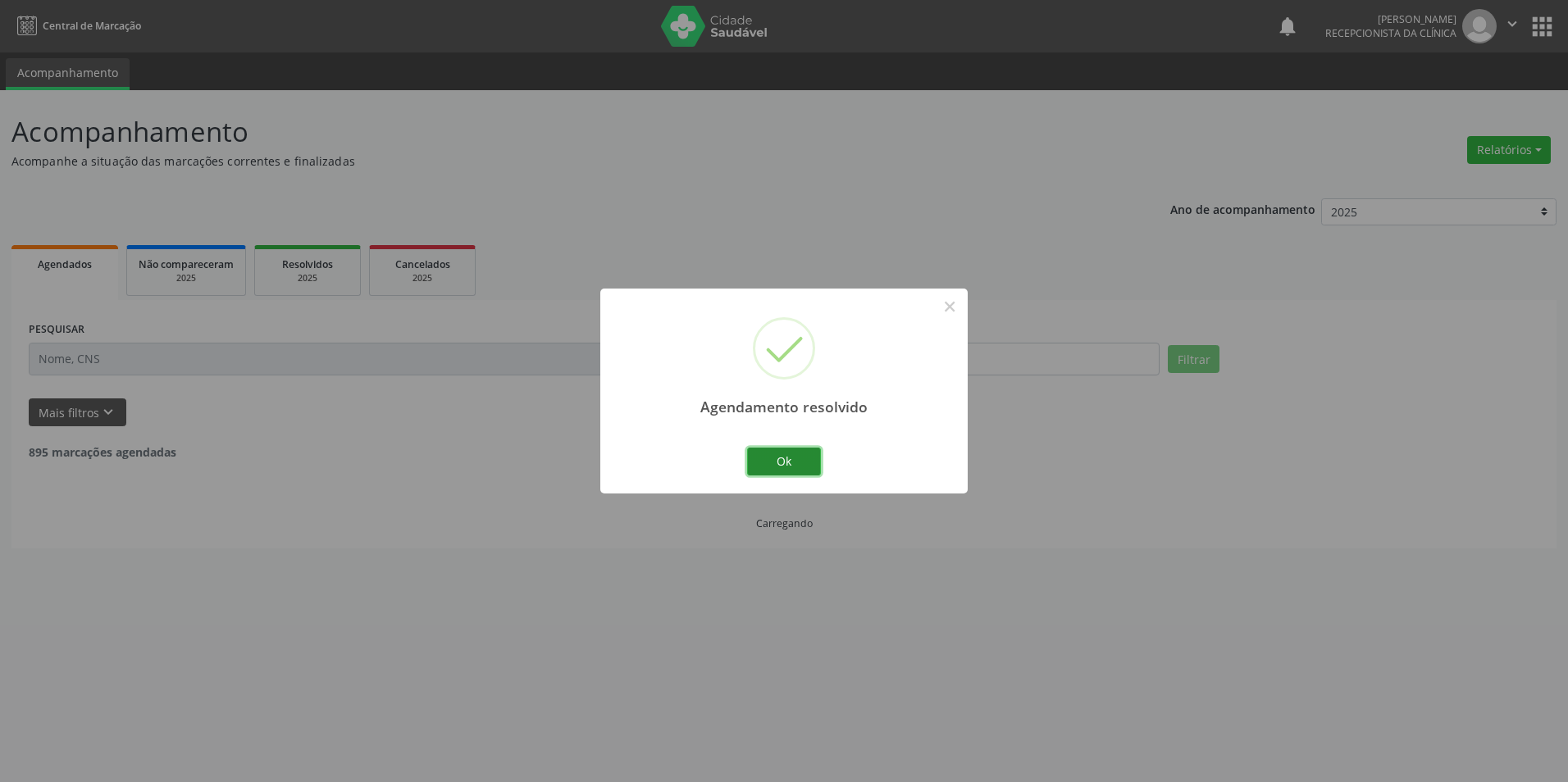
click at [804, 463] on button "Ok" at bounding box center [784, 462] width 74 height 28
